Goal: Information Seeking & Learning: Understand process/instructions

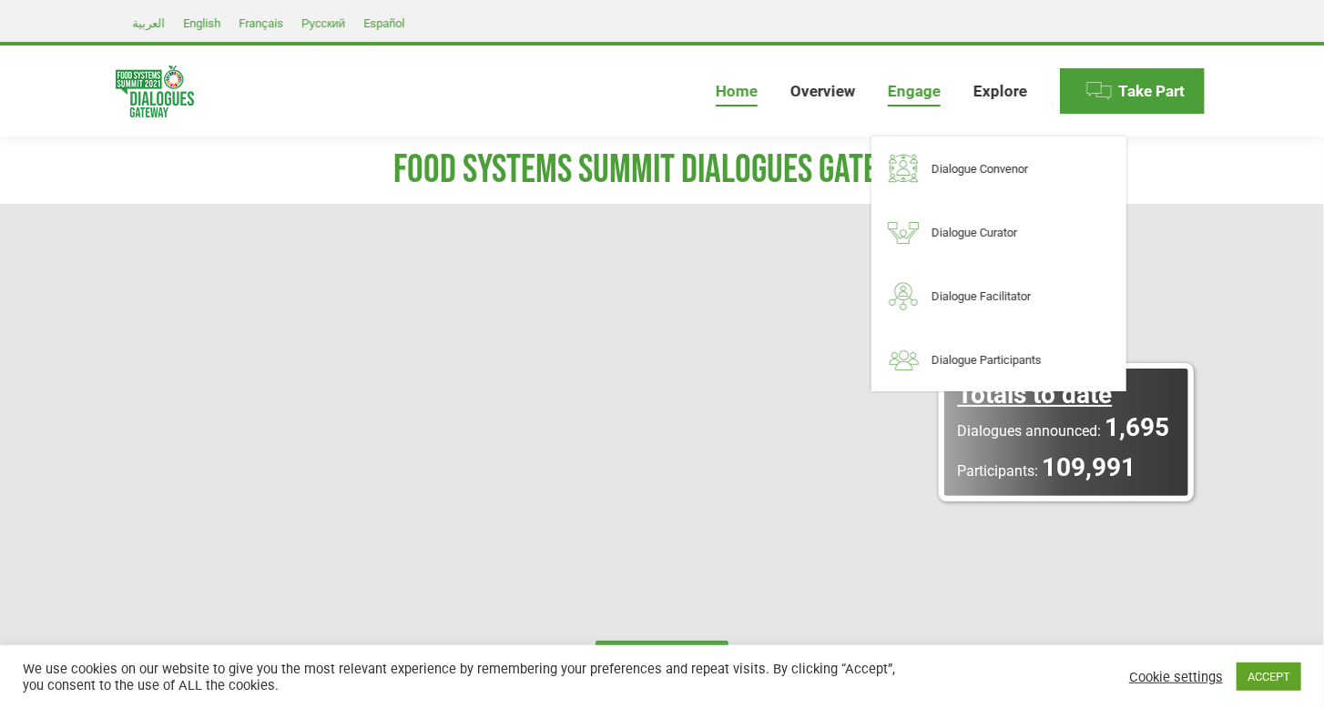
click at [915, 93] on span "Engage" at bounding box center [914, 91] width 53 height 19
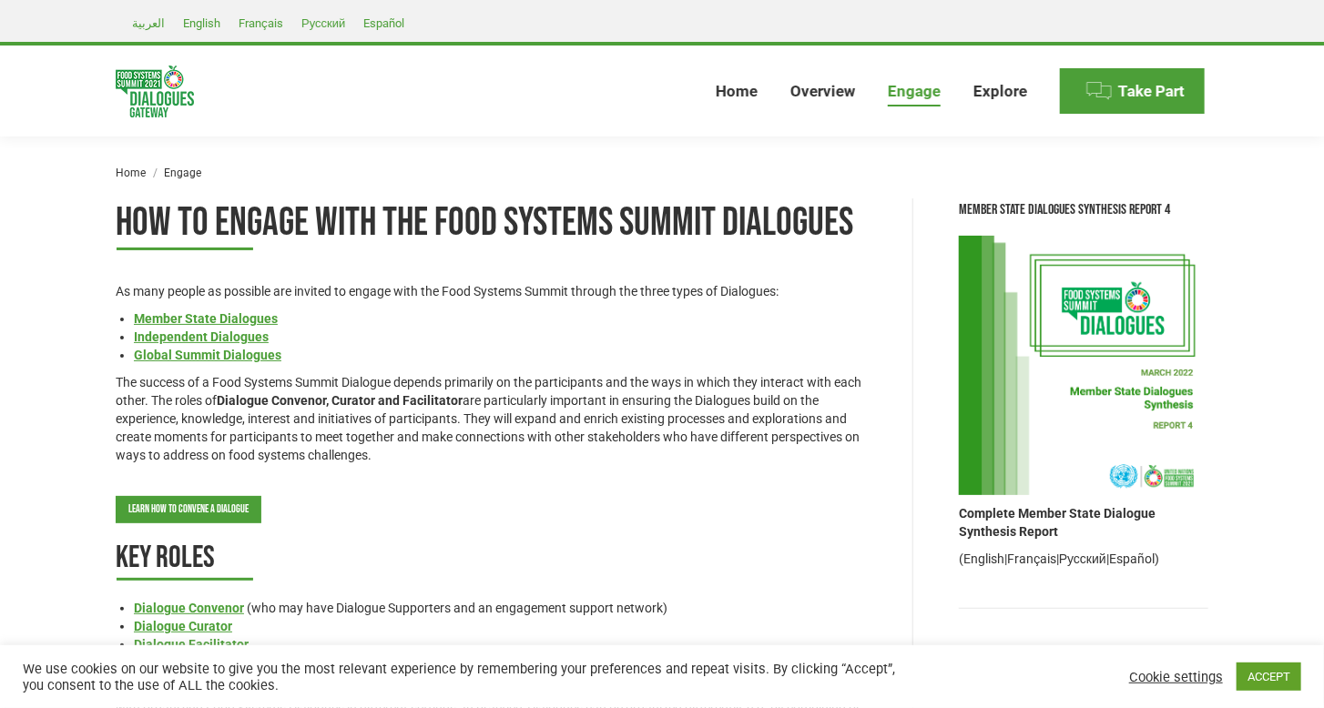
click at [623, 520] on div "HOW TO ENGAGE WITH THE FOOD SYSTEMS SUMMIT DIALOGUES As many people as possible…" at bounding box center [491, 647] width 751 height 899
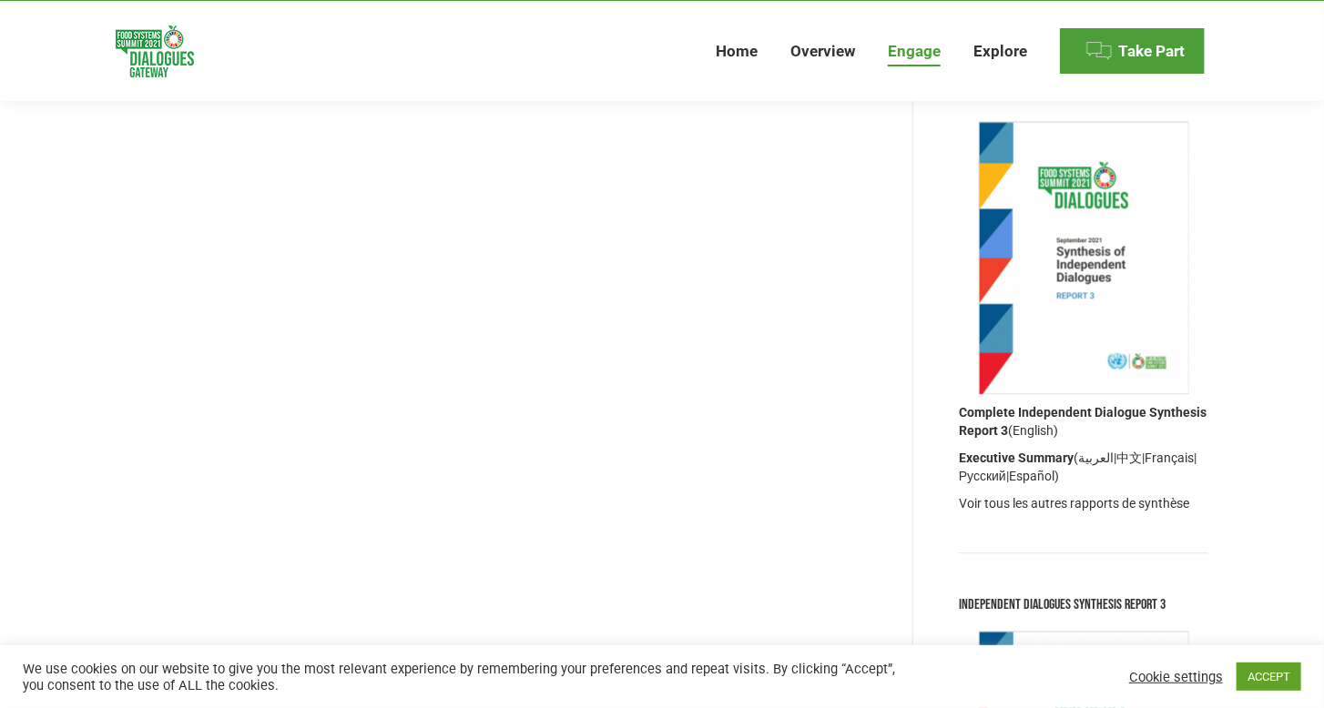
scroll to position [2109, 0]
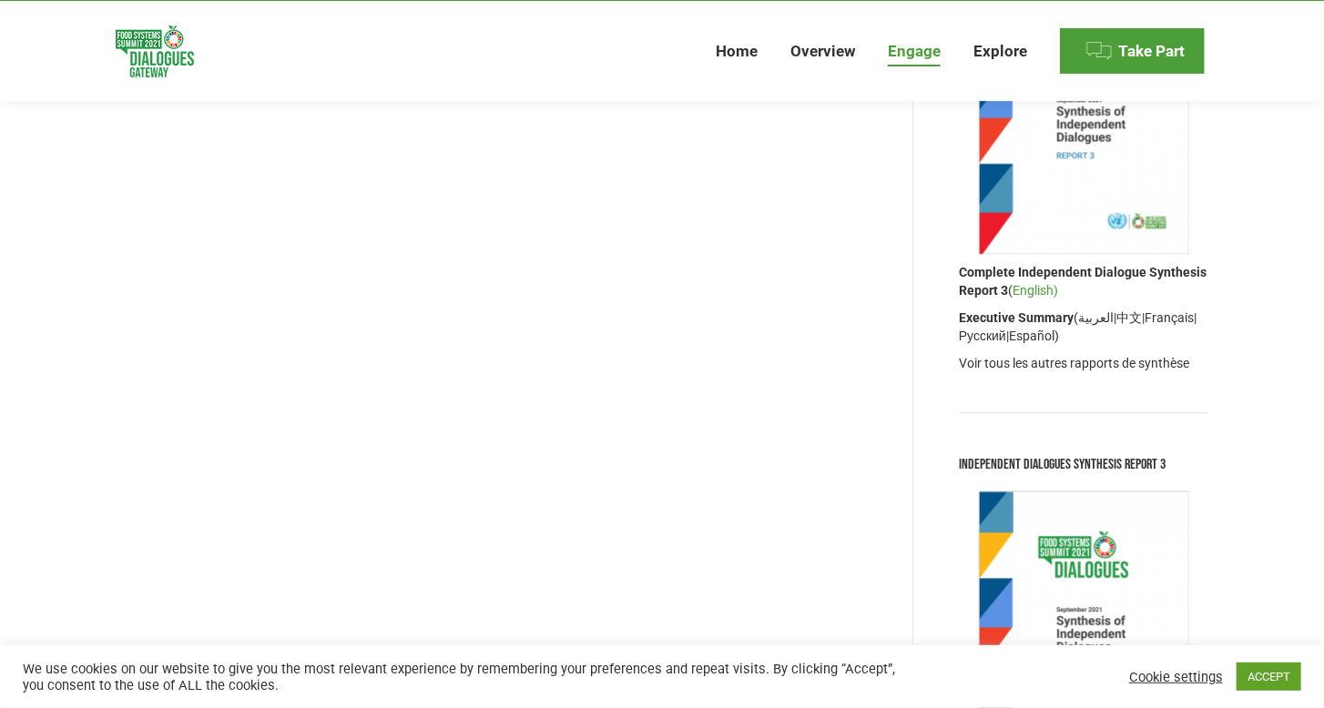
click at [1034, 288] on link "English)" at bounding box center [1035, 290] width 46 height 15
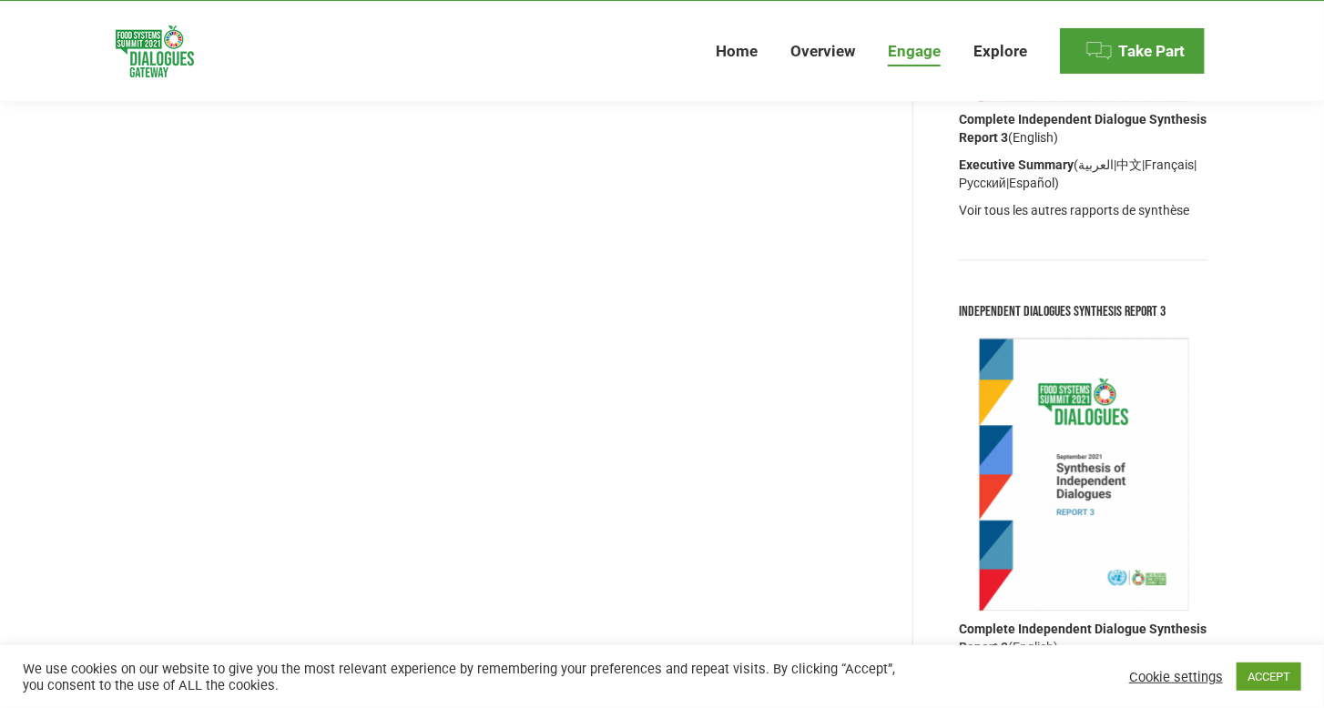
scroll to position [2473, 0]
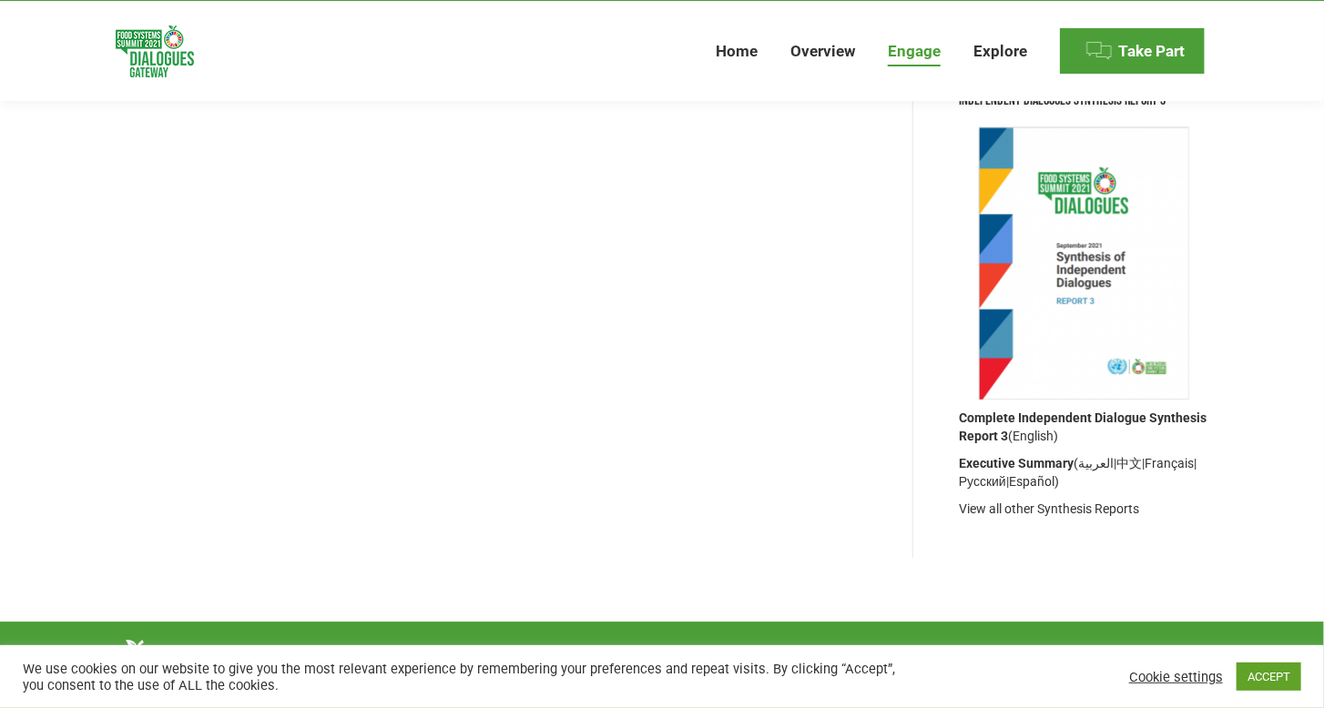
click at [1072, 292] on img at bounding box center [1084, 263] width 210 height 273
click at [1089, 328] on img at bounding box center [1084, 263] width 210 height 273
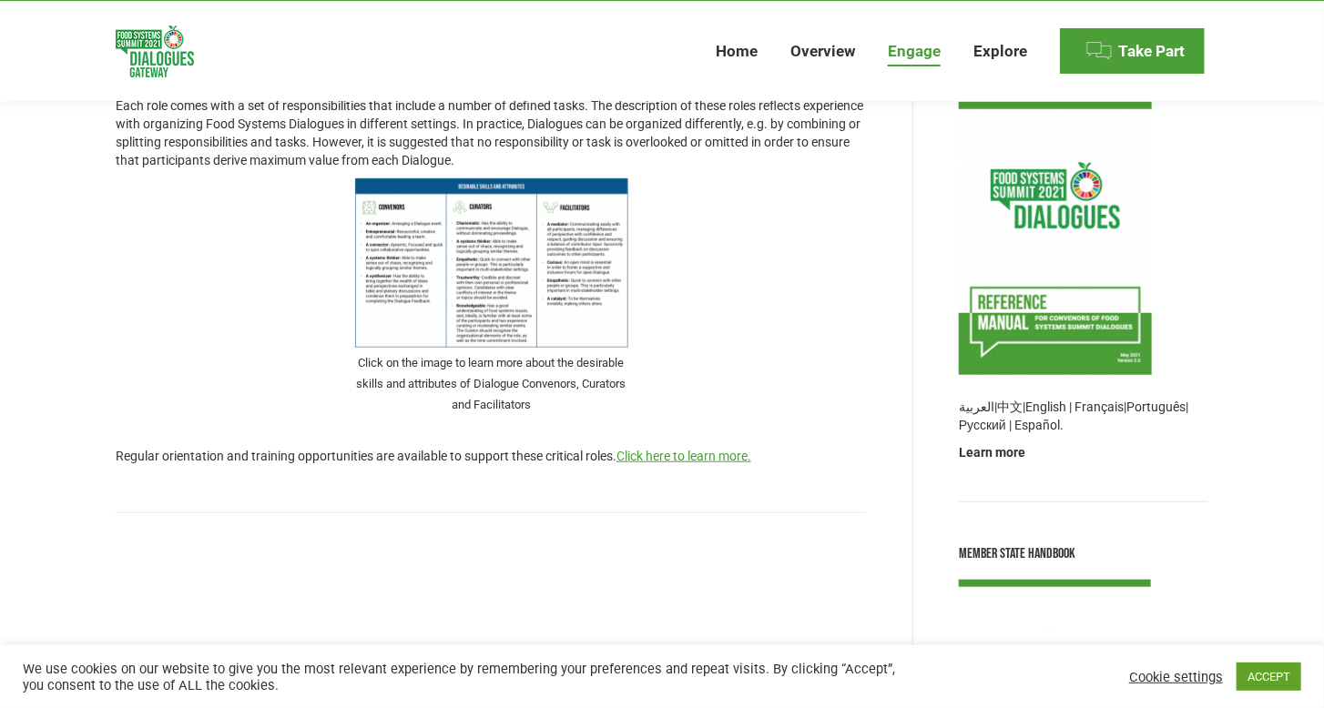
scroll to position [470, 0]
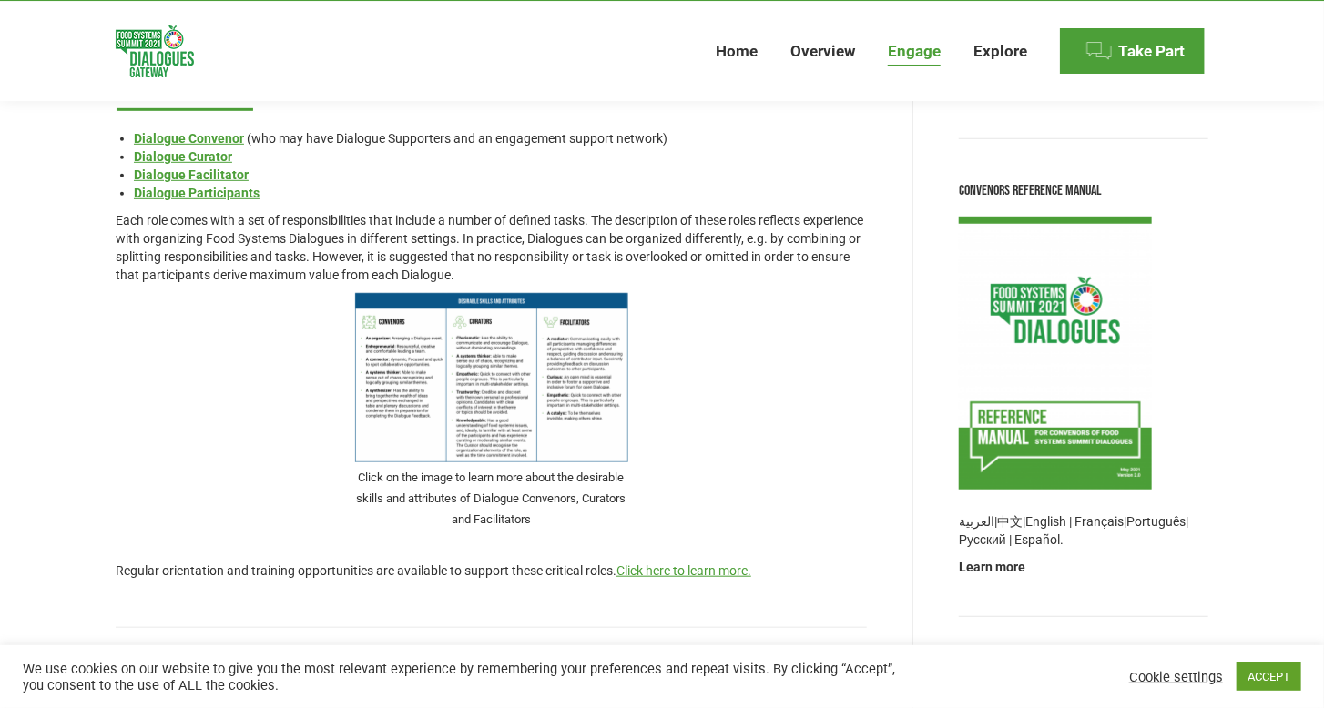
click at [1038, 412] on img at bounding box center [1055, 353] width 193 height 273
click at [1070, 478] on img at bounding box center [1055, 353] width 193 height 273
click at [1054, 518] on link "English |" at bounding box center [1048, 521] width 46 height 15
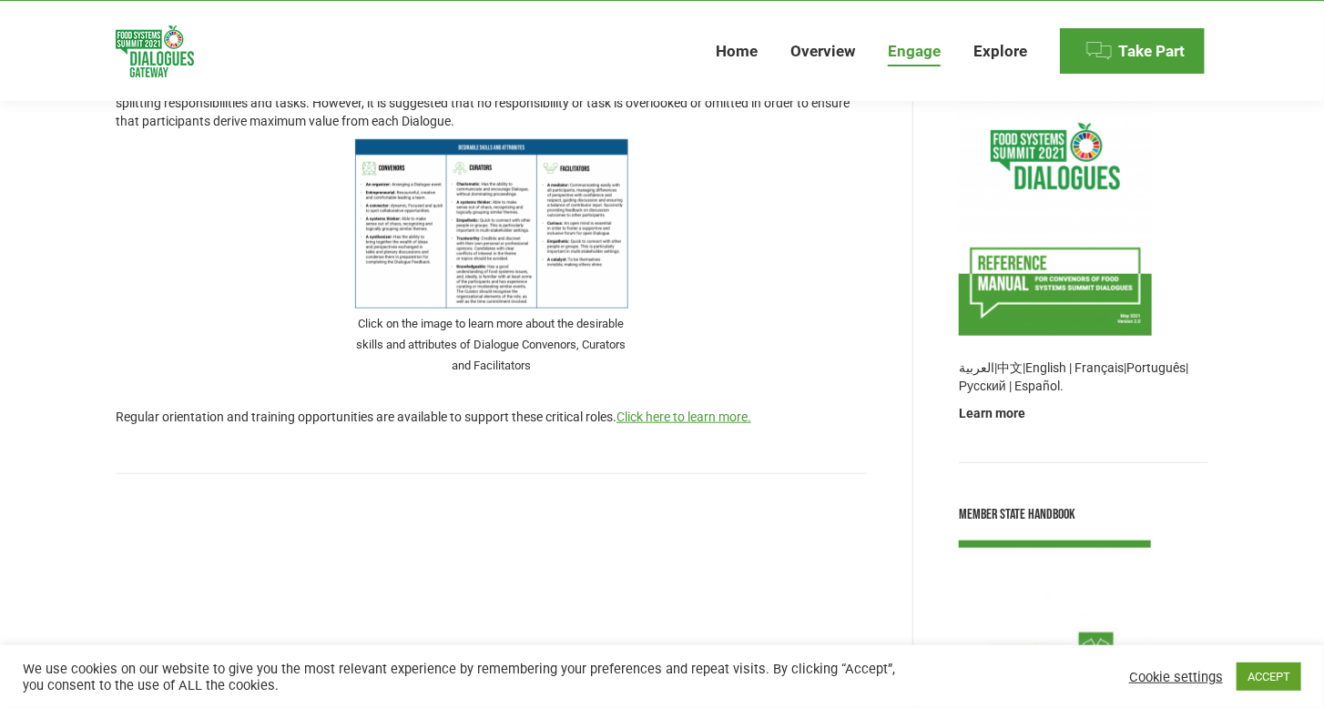
scroll to position [834, 0]
